Goal: Information Seeking & Learning: Learn about a topic

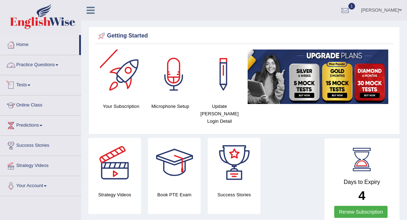
click at [30, 86] on link "Tests" at bounding box center [40, 84] width 81 height 18
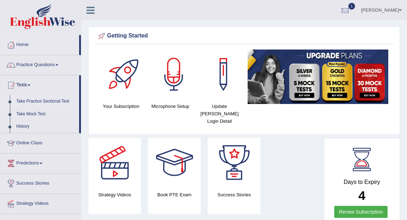
click at [43, 102] on link "Take Practice Sectional Test" at bounding box center [46, 101] width 66 height 13
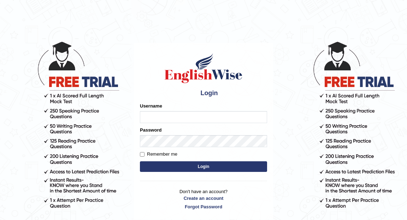
click at [190, 111] on input "Username" at bounding box center [203, 117] width 127 height 12
type input "Eunice7589"
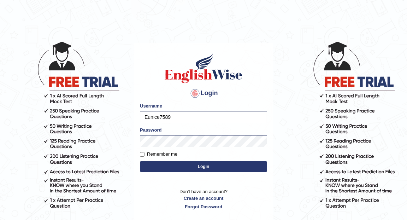
click at [206, 170] on button "Login" at bounding box center [203, 166] width 127 height 11
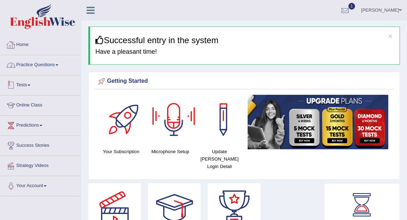
click at [29, 85] on link "Tests" at bounding box center [40, 84] width 81 height 18
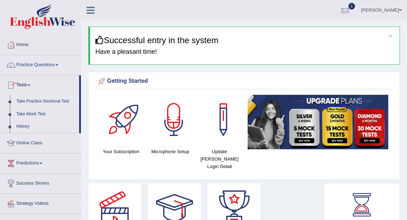
click at [36, 102] on link "Take Practice Sectional Test" at bounding box center [46, 101] width 66 height 13
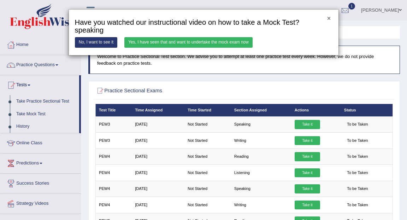
click at [329, 19] on button "×" at bounding box center [329, 19] width 4 height 6
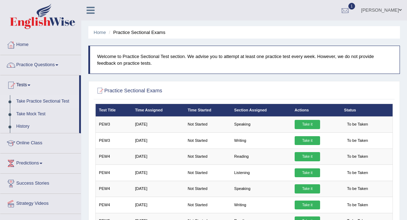
click at [348, 8] on div at bounding box center [345, 10] width 11 height 11
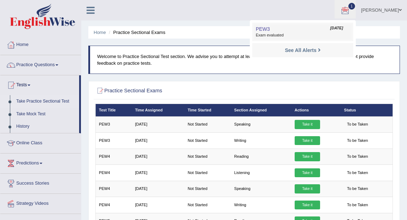
click at [285, 32] on link "PEW3 Sep 23, 2025 Exam evaluated" at bounding box center [302, 31] width 97 height 15
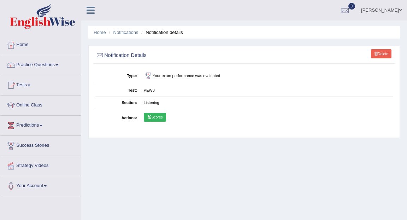
click at [150, 120] on link "Scores" at bounding box center [155, 117] width 22 height 9
click at [59, 64] on link "Practice Questions" at bounding box center [40, 64] width 81 height 18
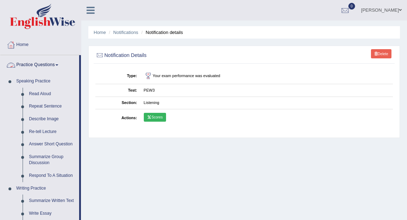
click at [58, 65] on span at bounding box center [56, 64] width 3 height 1
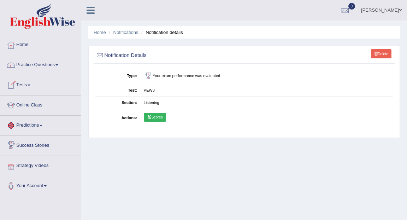
click at [30, 86] on link "Tests" at bounding box center [40, 84] width 81 height 18
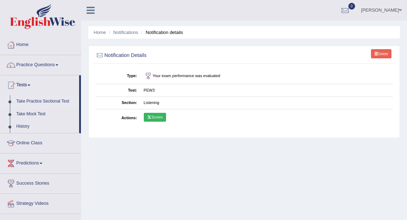
click at [35, 103] on link "Take Practice Sectional Test" at bounding box center [46, 101] width 66 height 13
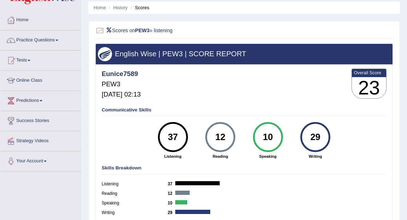
scroll to position [13, 0]
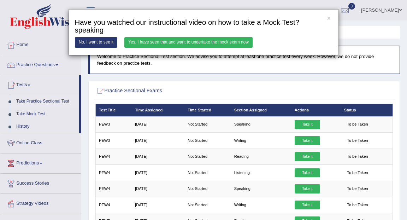
click at [138, 42] on link "Yes, I have seen that and want to undertake the mock exam now" at bounding box center [188, 42] width 128 height 10
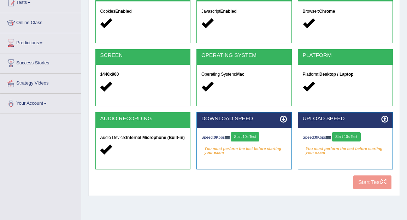
scroll to position [87, 0]
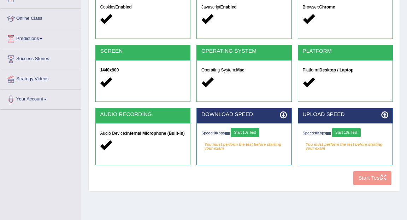
click at [247, 136] on button "Start 10s Test" at bounding box center [245, 132] width 29 height 9
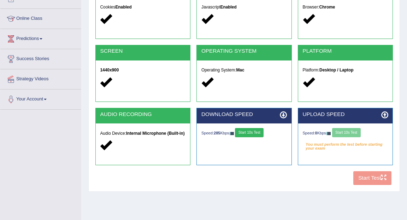
click at [348, 134] on div "Speed: 0 Kbps Start 10s Test" at bounding box center [345, 133] width 85 height 11
click at [254, 132] on button "Start 10s Test" at bounding box center [249, 132] width 29 height 9
click at [350, 131] on button "Start 10s Test" at bounding box center [346, 132] width 29 height 9
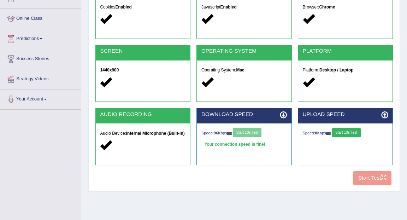
click at [350, 131] on button "Start 10s Test" at bounding box center [346, 132] width 29 height 9
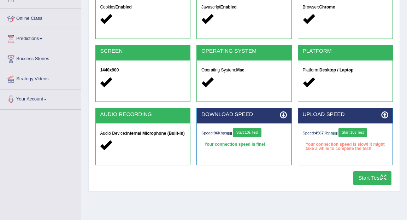
click at [350, 131] on button "Start 10s Test" at bounding box center [352, 132] width 29 height 9
click at [368, 178] on button "Start Test" at bounding box center [372, 178] width 39 height 14
